Goal: Information Seeking & Learning: Learn about a topic

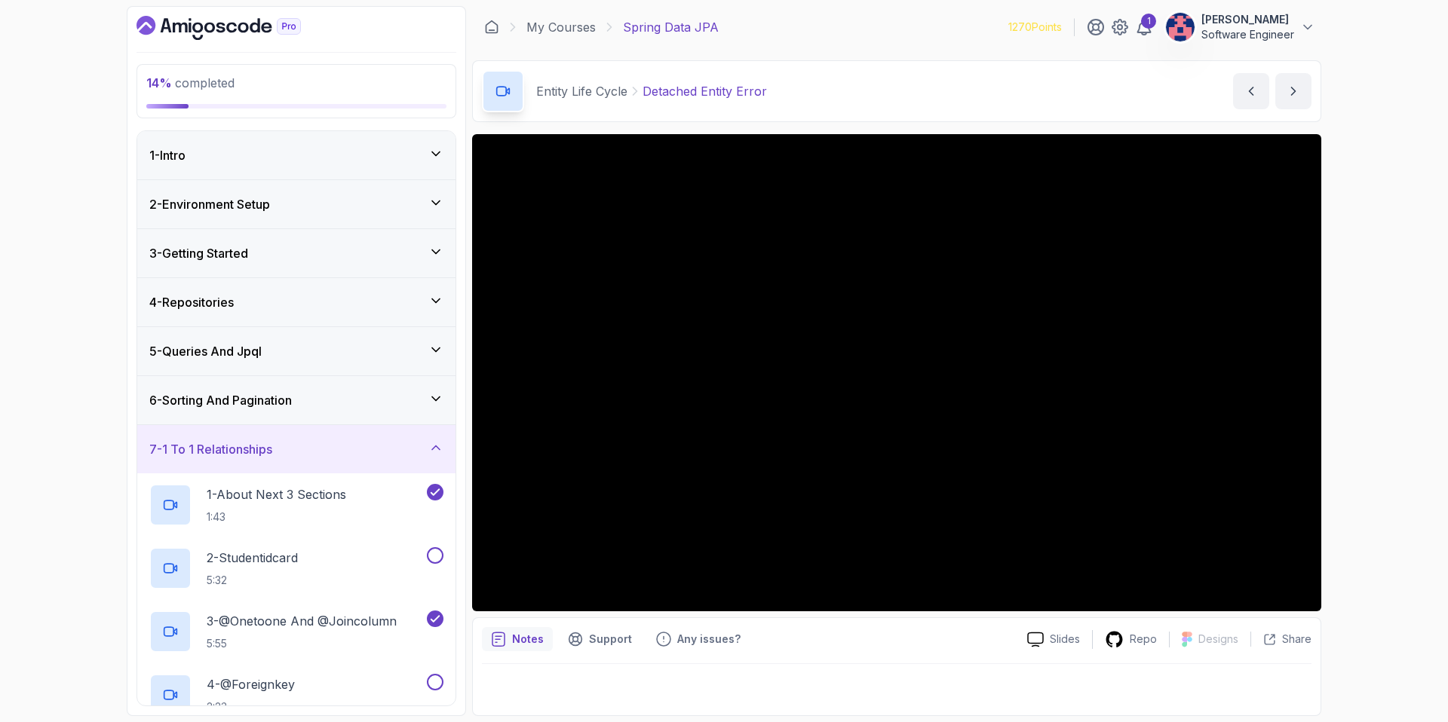
scroll to position [183, 0]
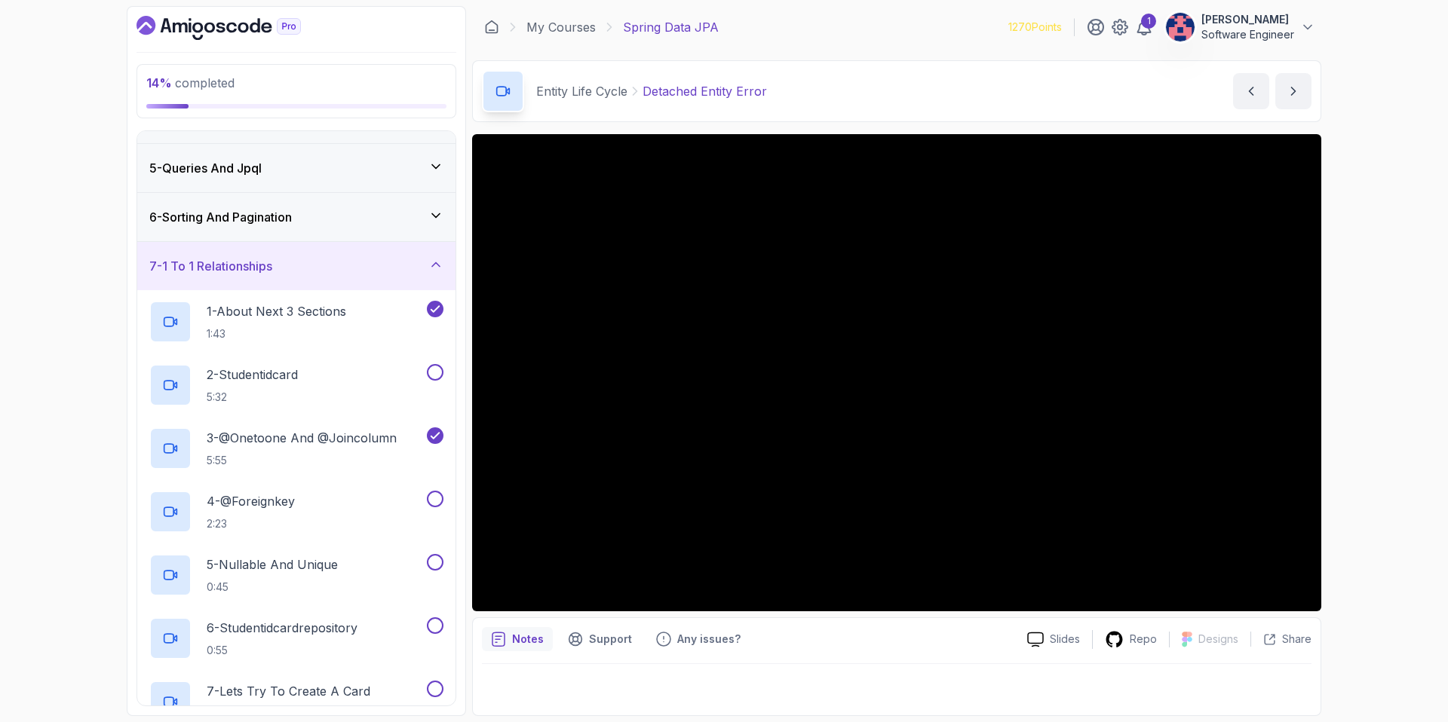
click at [409, 253] on div "7 - 1 To 1 Relationships" at bounding box center [296, 266] width 318 height 48
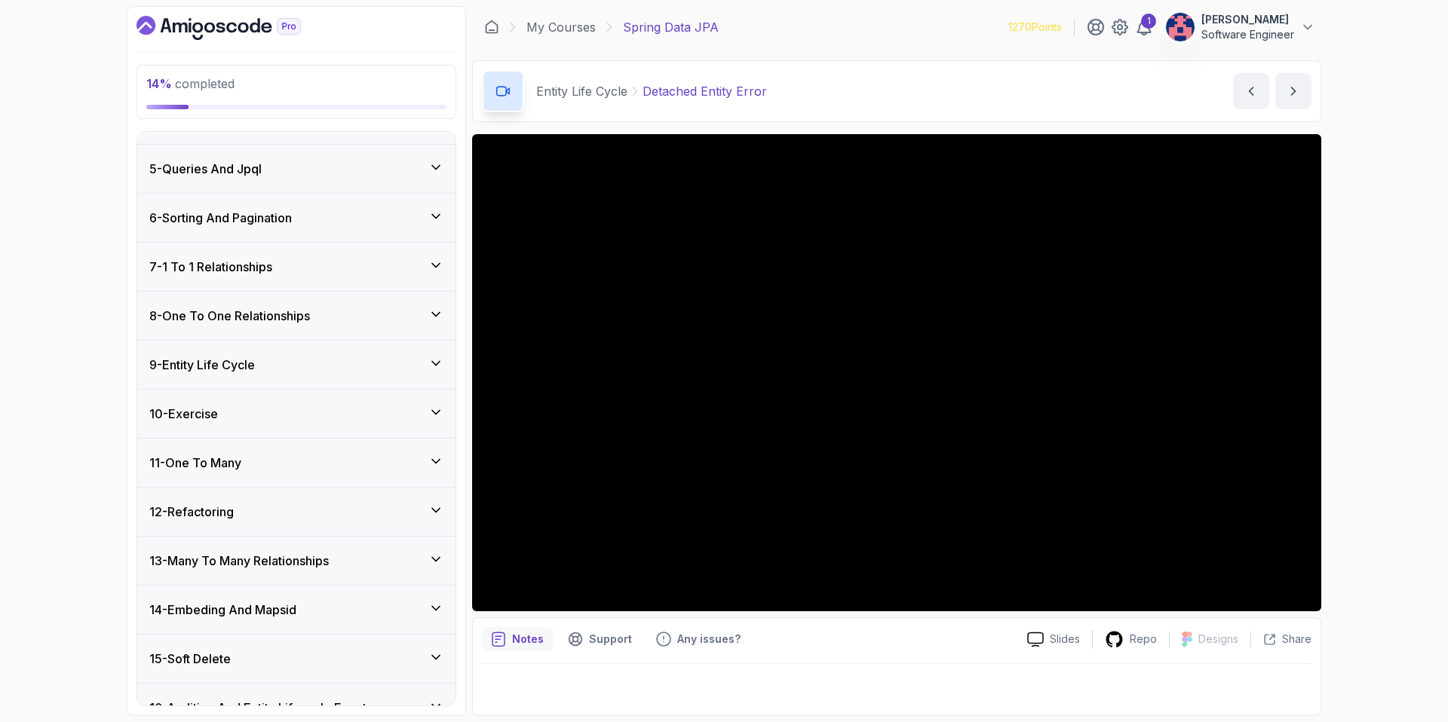
click at [357, 330] on div "8 - One To One Relationships" at bounding box center [296, 316] width 318 height 48
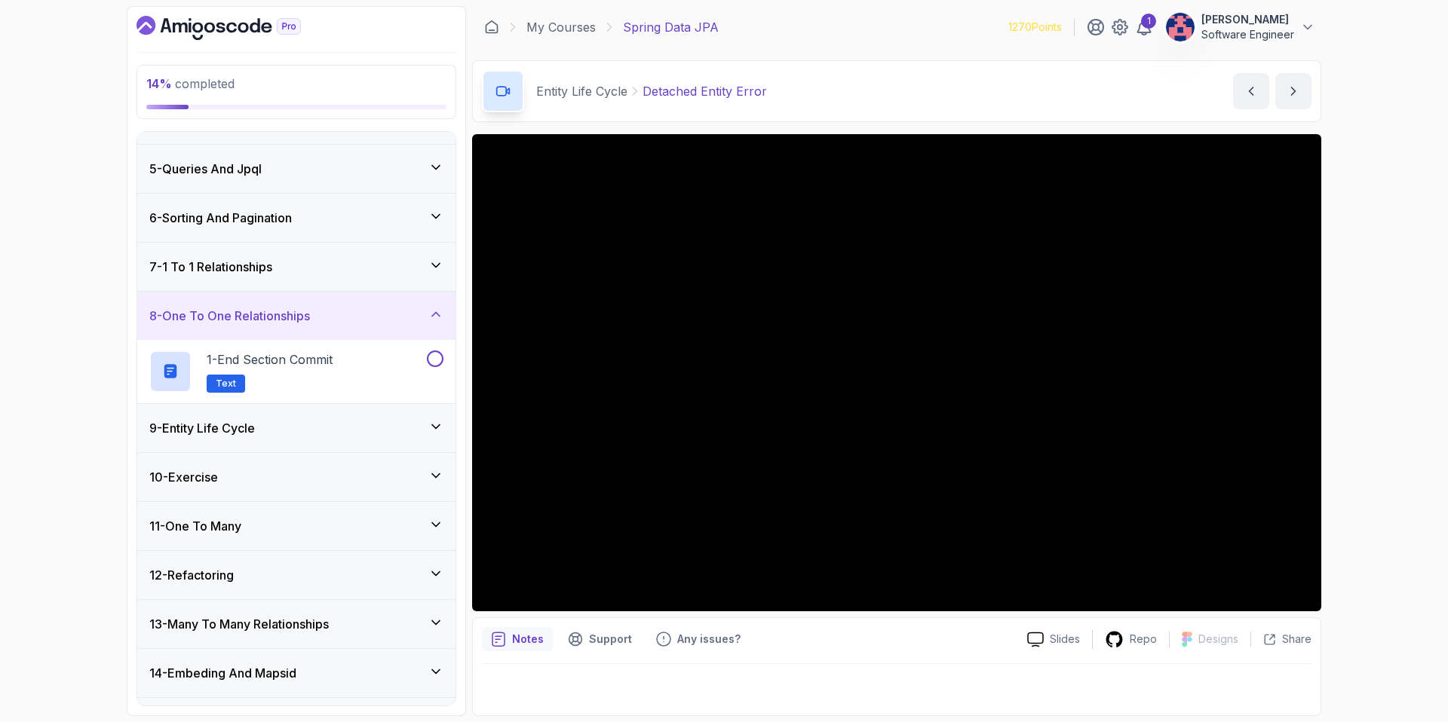
click at [354, 296] on div "8 - One To One Relationships" at bounding box center [296, 316] width 318 height 48
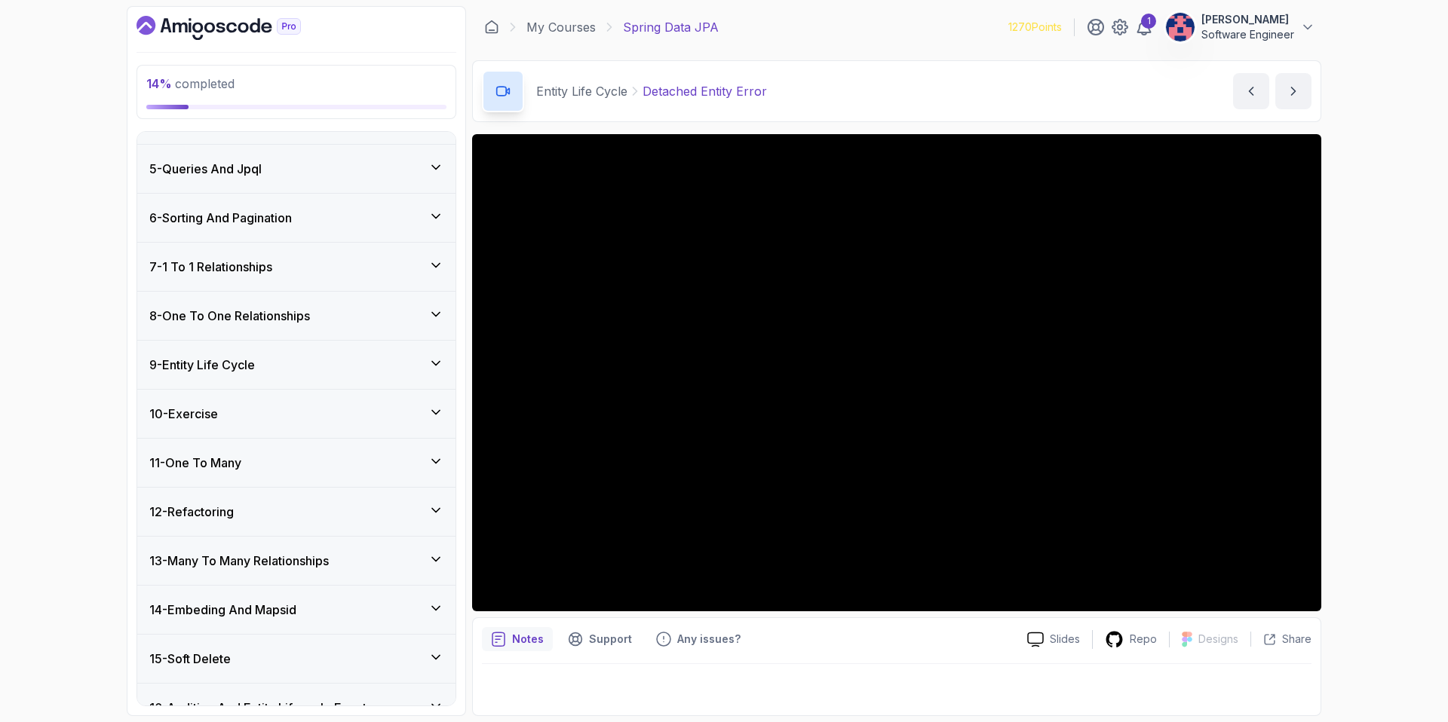
click at [338, 365] on div "9 - Entity Life Cycle" at bounding box center [296, 365] width 294 height 18
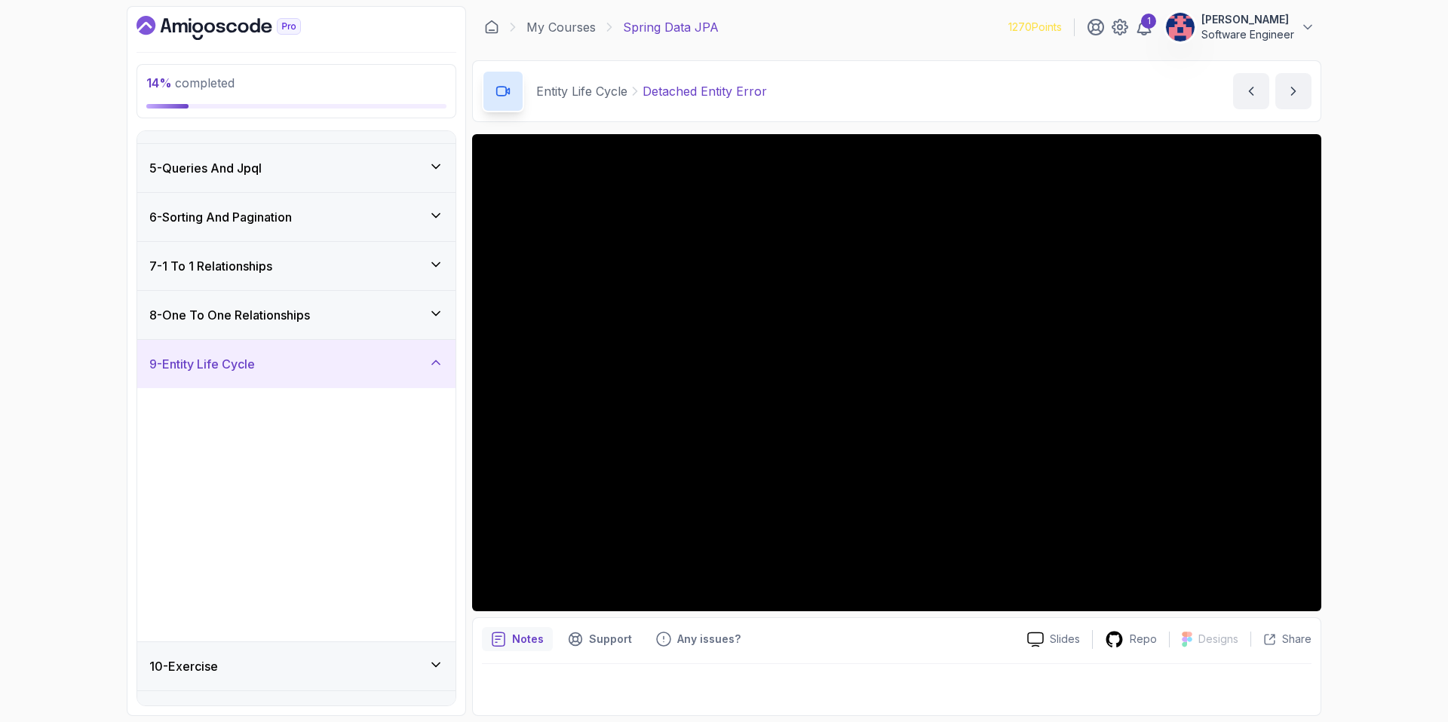
click at [338, 365] on div "9 - Entity Life Cycle" at bounding box center [296, 364] width 294 height 18
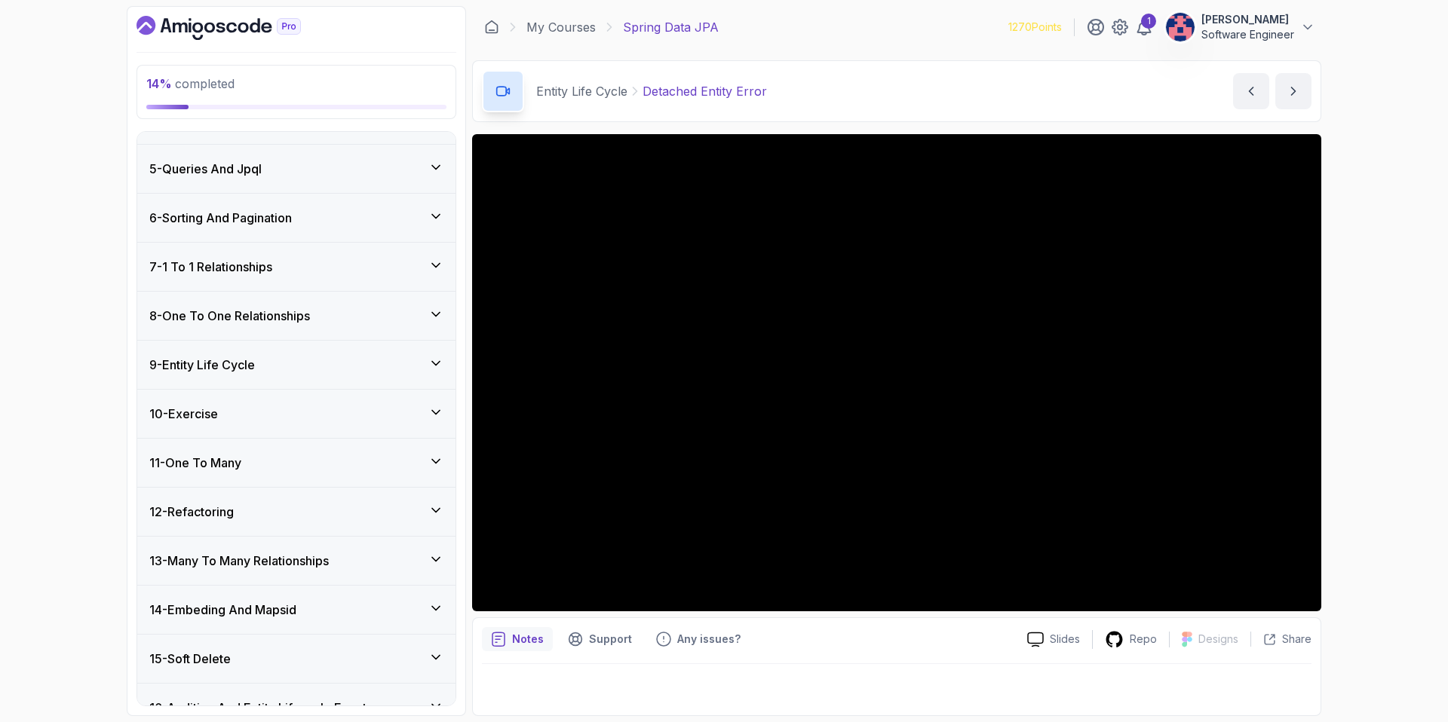
click at [310, 419] on div "10 - Exercise" at bounding box center [296, 414] width 294 height 18
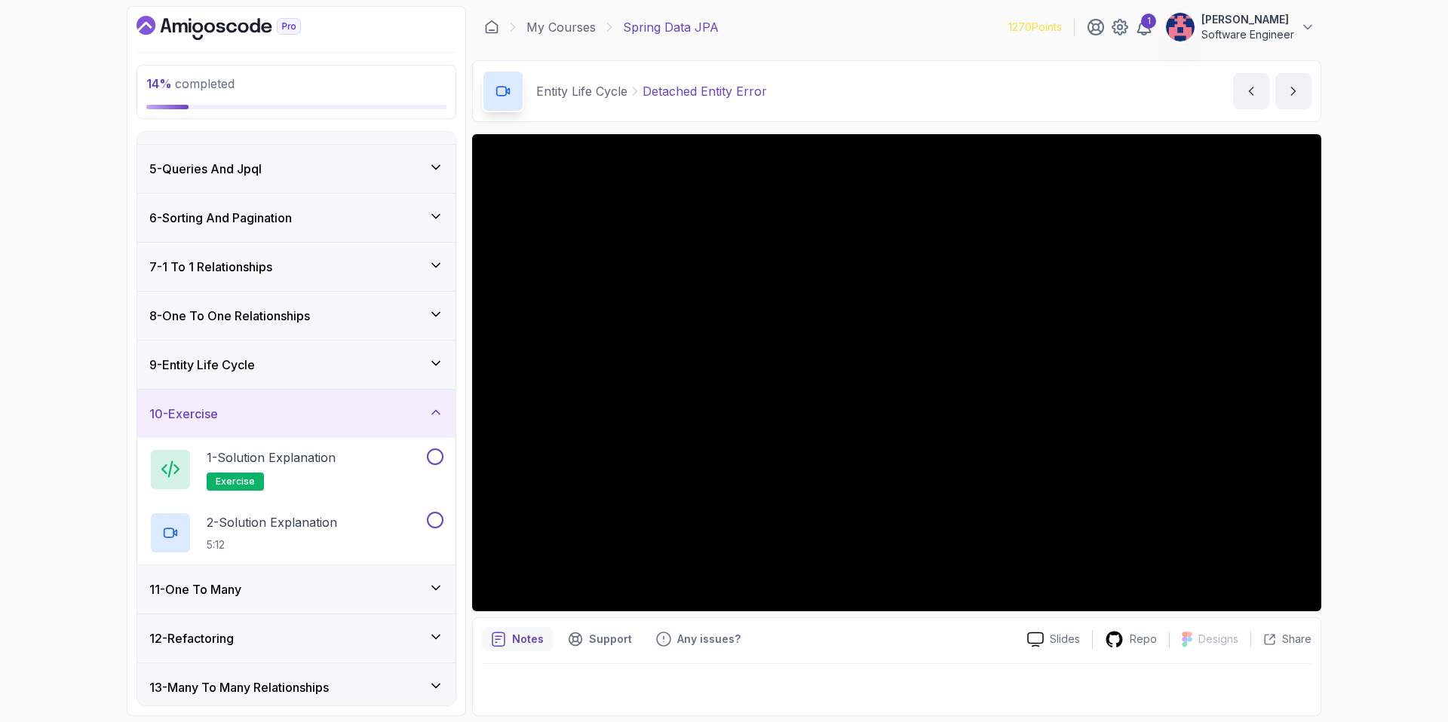
click at [316, 433] on div "10 - Exercise" at bounding box center [296, 414] width 318 height 48
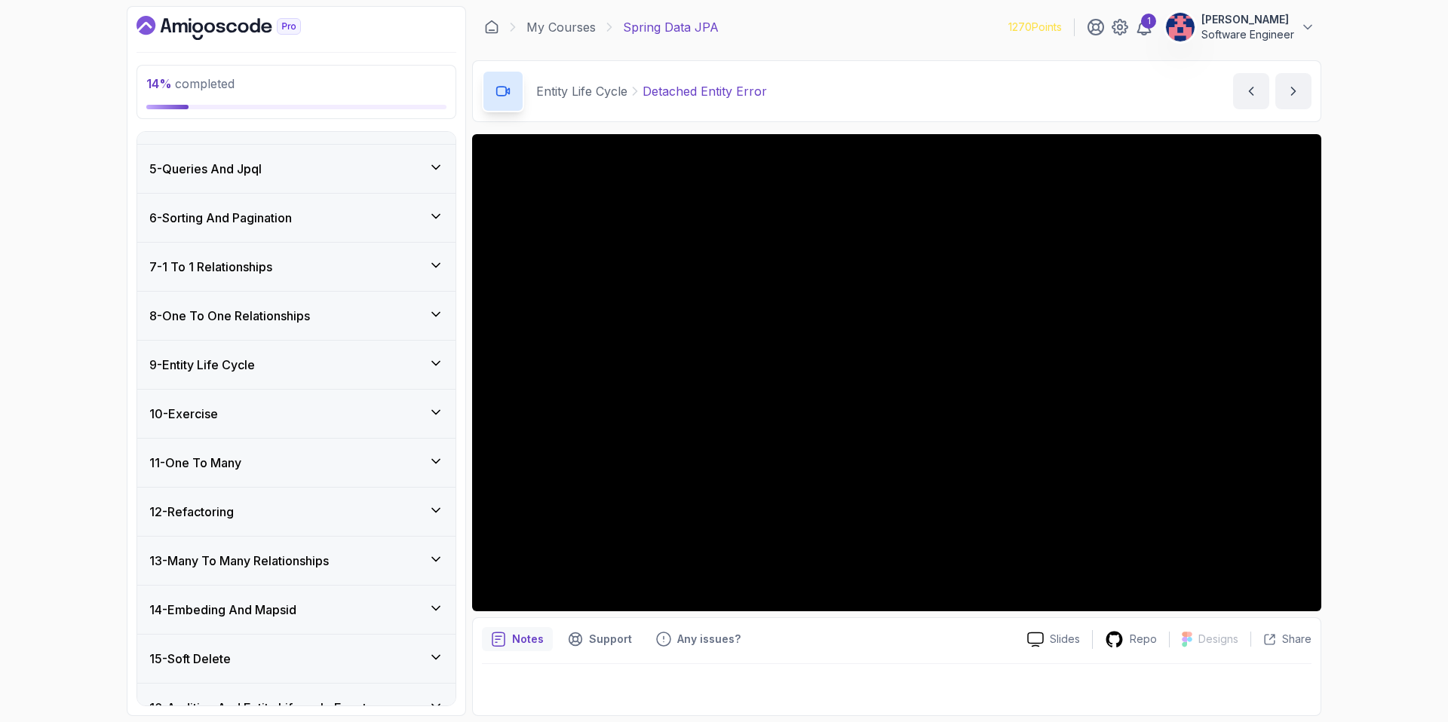
click at [319, 474] on div "11 - One To Many" at bounding box center [296, 463] width 318 height 48
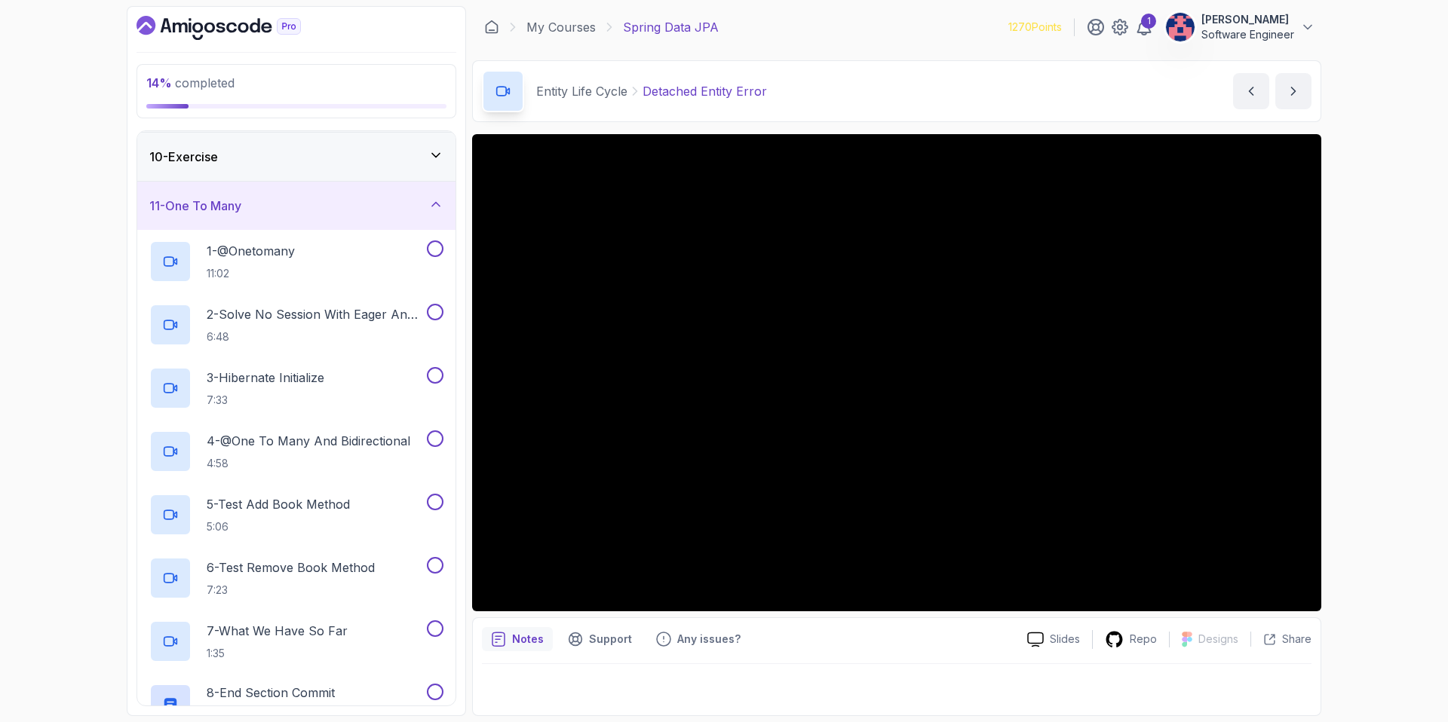
scroll to position [419, 0]
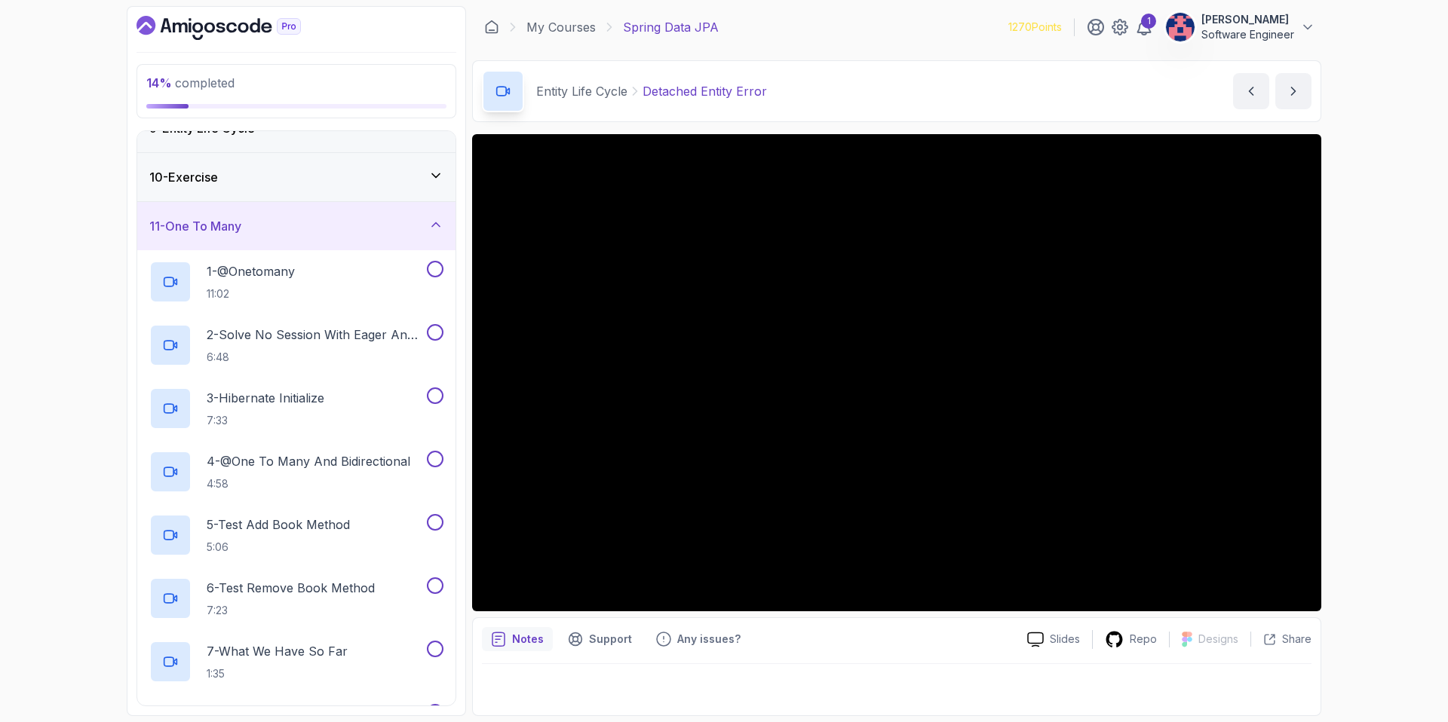
click at [348, 218] on div "11 - One To Many" at bounding box center [296, 226] width 294 height 18
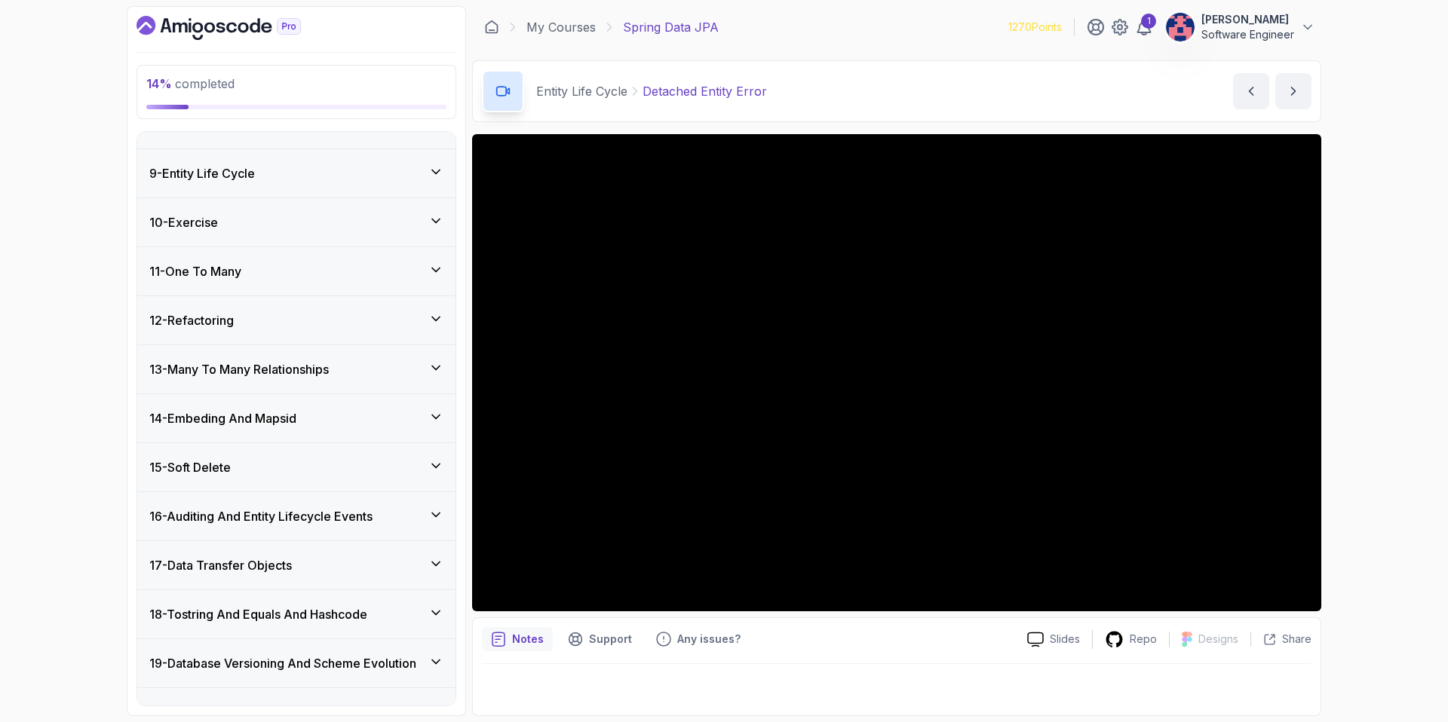
scroll to position [352, 0]
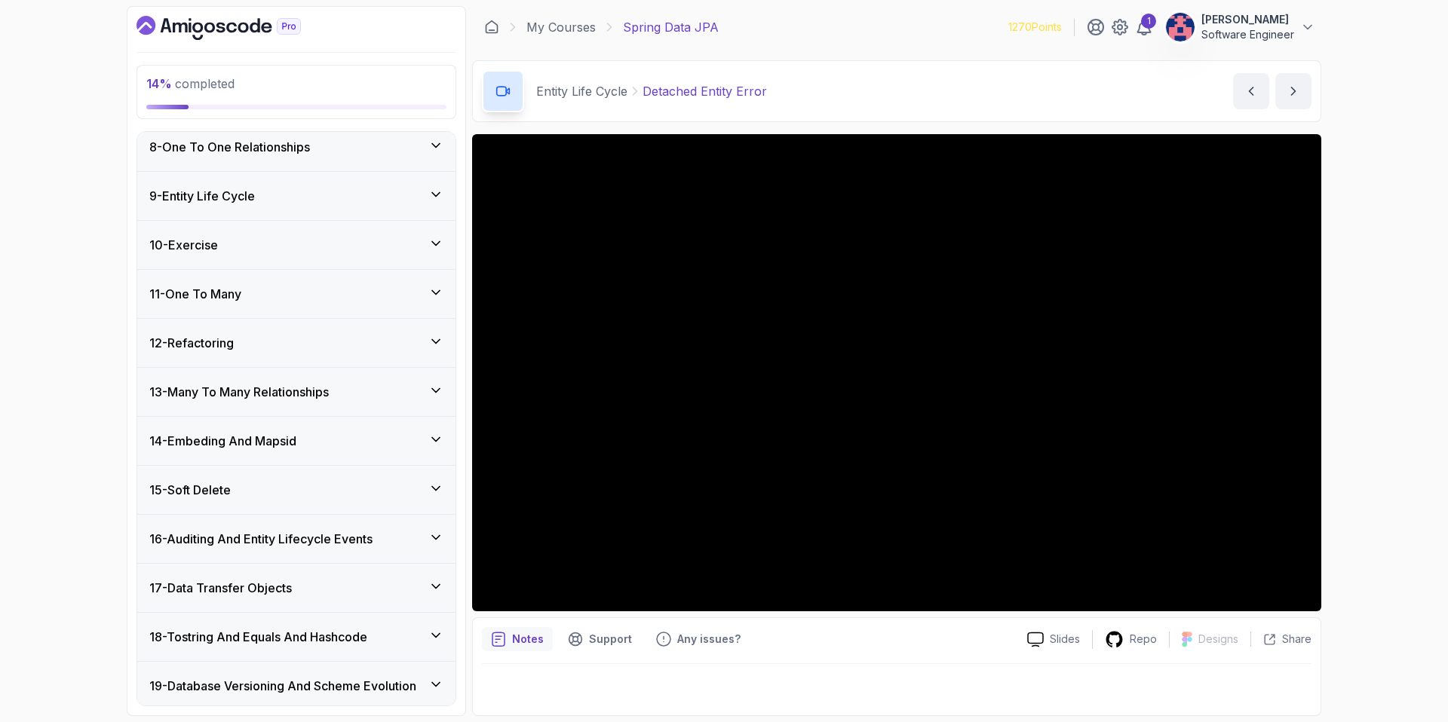
click at [337, 198] on div "9 - Entity Life Cycle" at bounding box center [296, 196] width 294 height 18
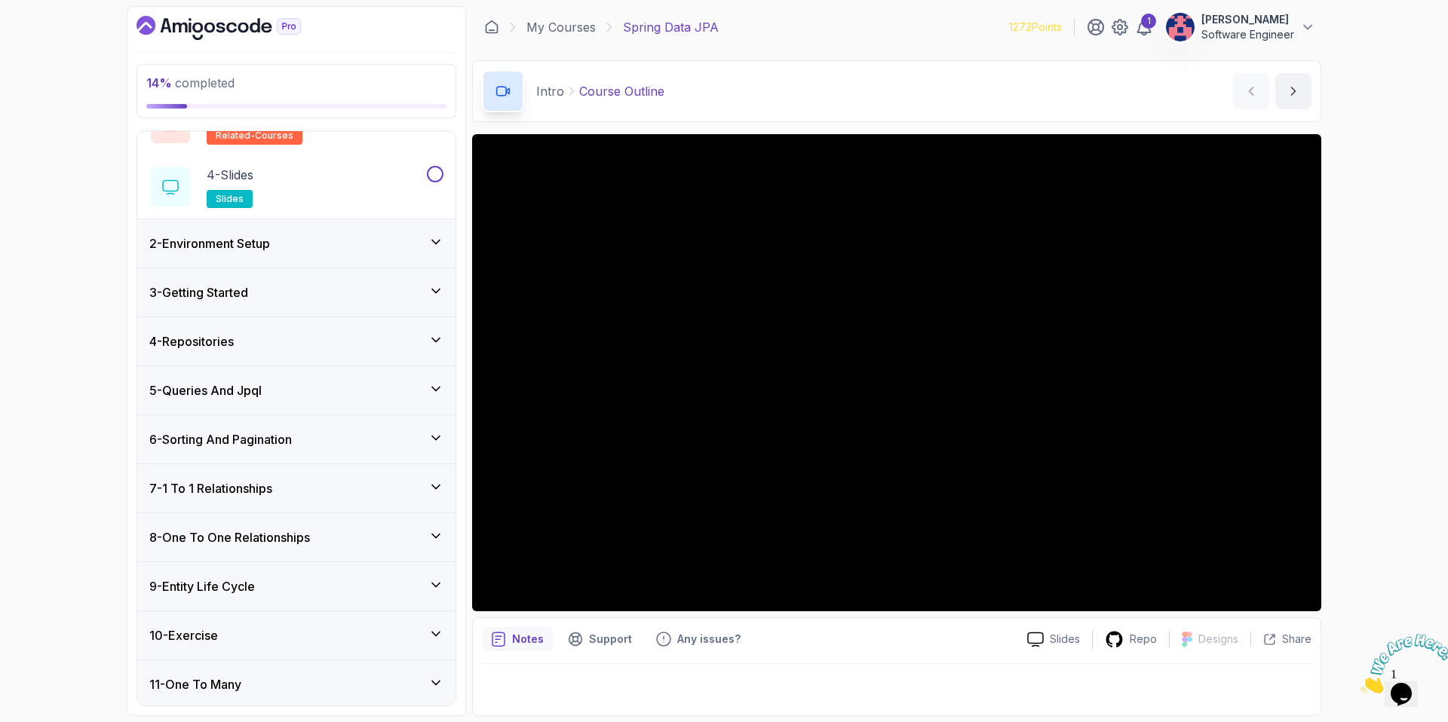
click at [279, 587] on div "9 - Entity Life Cycle" at bounding box center [296, 587] width 294 height 18
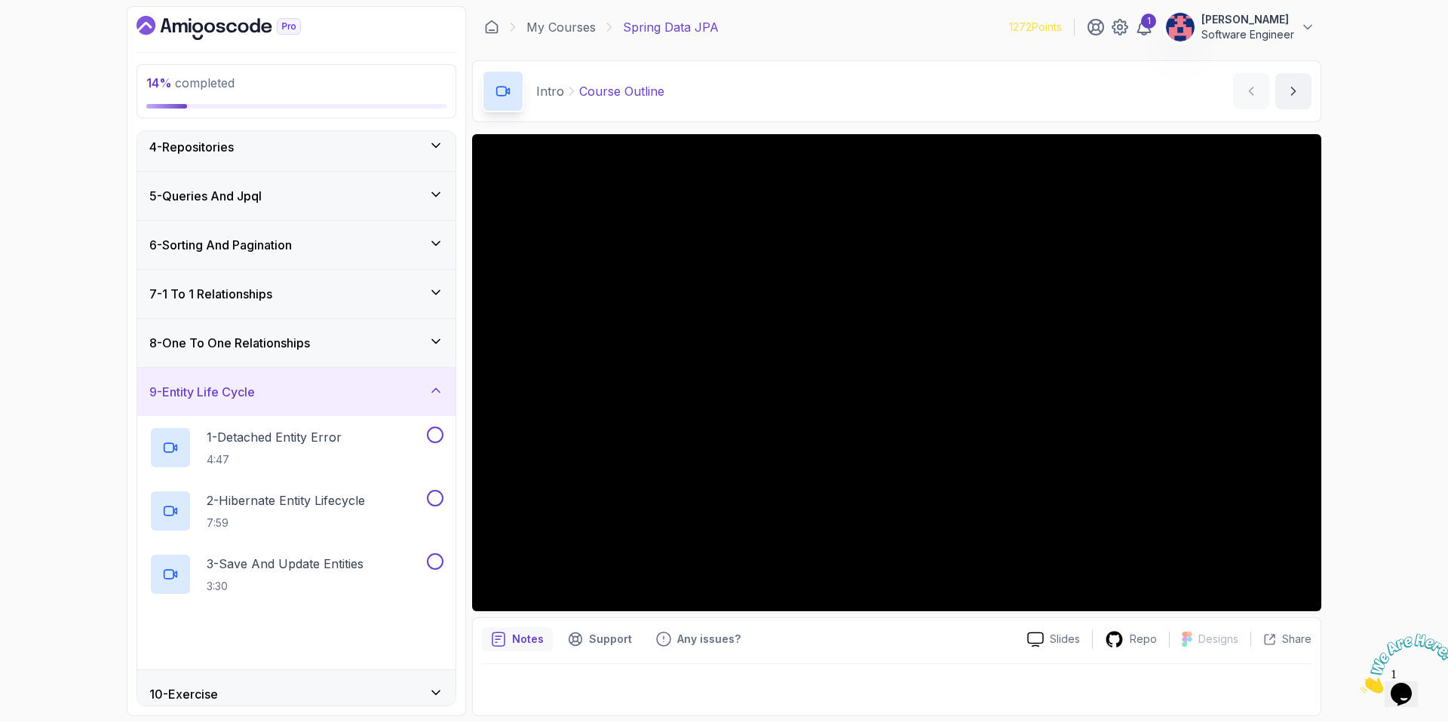
scroll to position [179, 0]
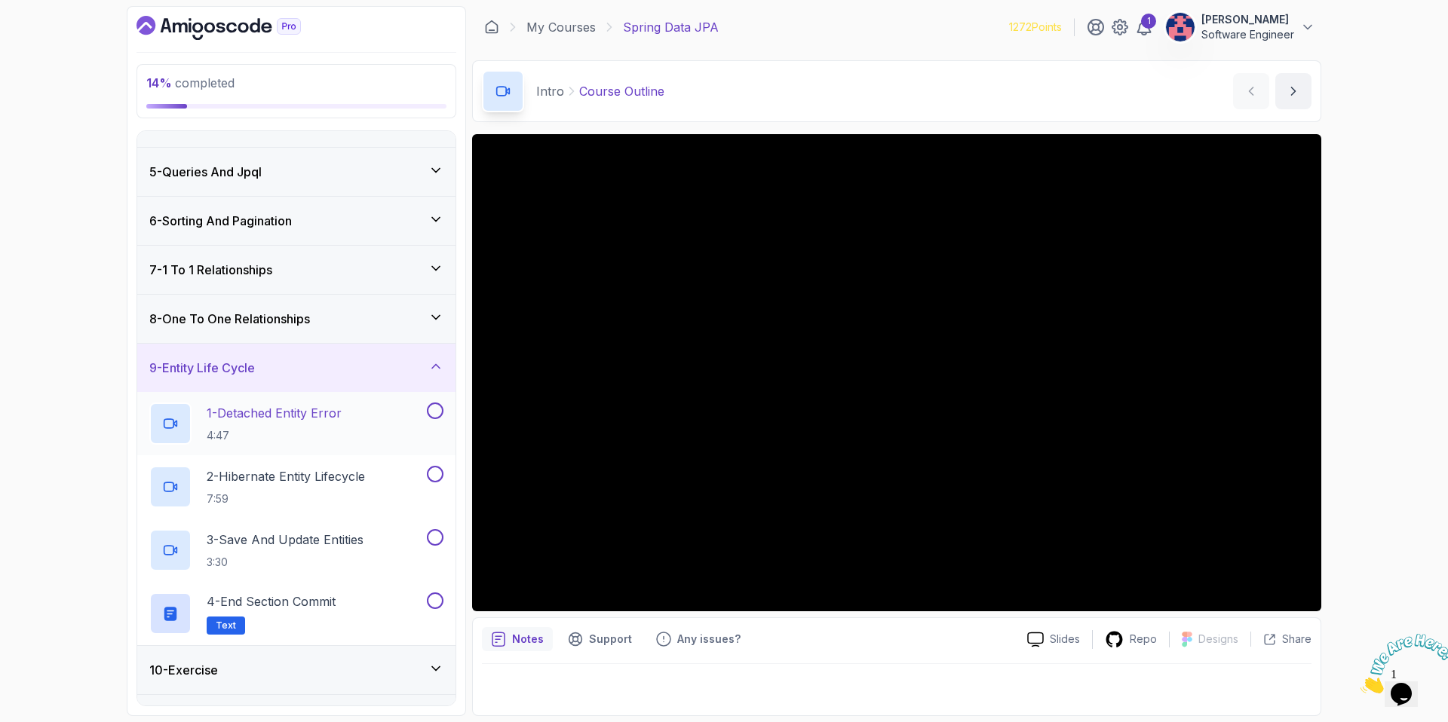
click at [325, 422] on h2 "1 - Detached Entity Error 4:47" at bounding box center [274, 423] width 135 height 39
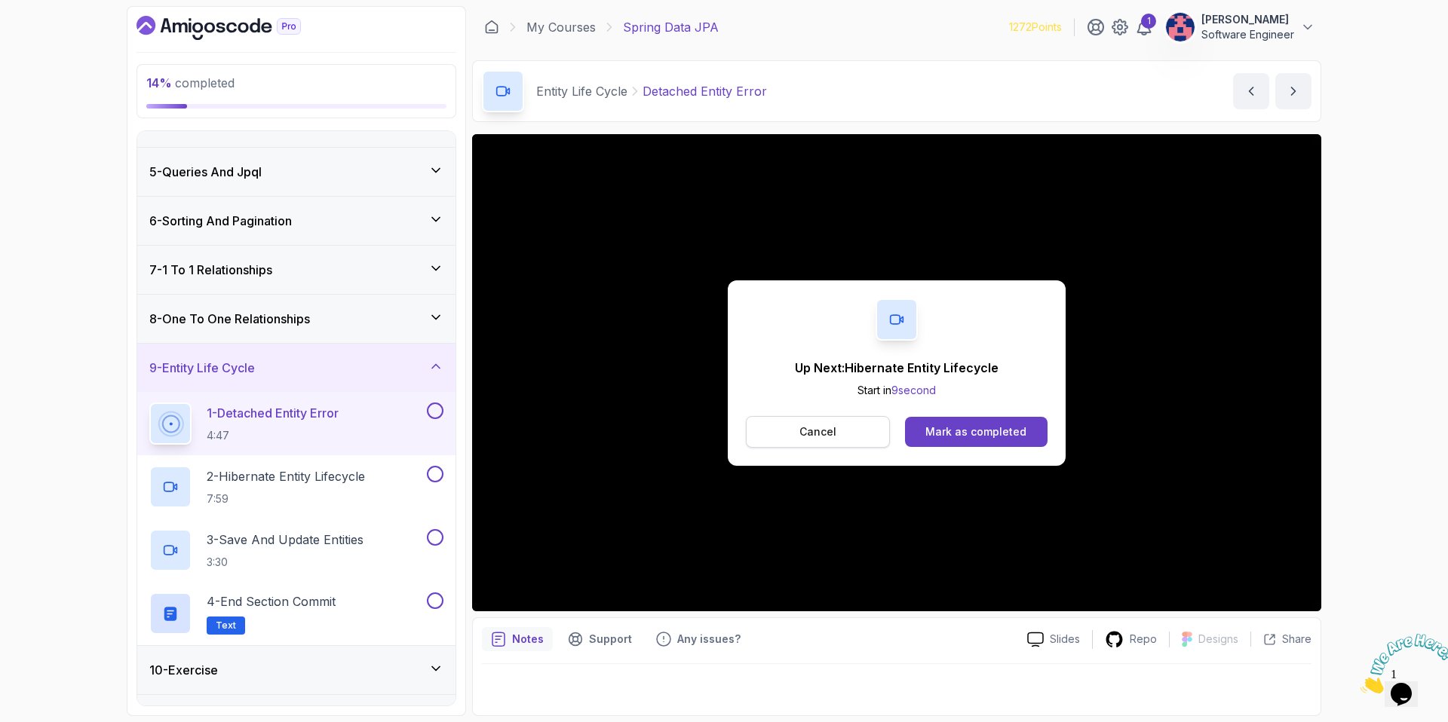
click at [856, 446] on button "Cancel" at bounding box center [818, 432] width 144 height 32
